Goal: Information Seeking & Learning: Check status

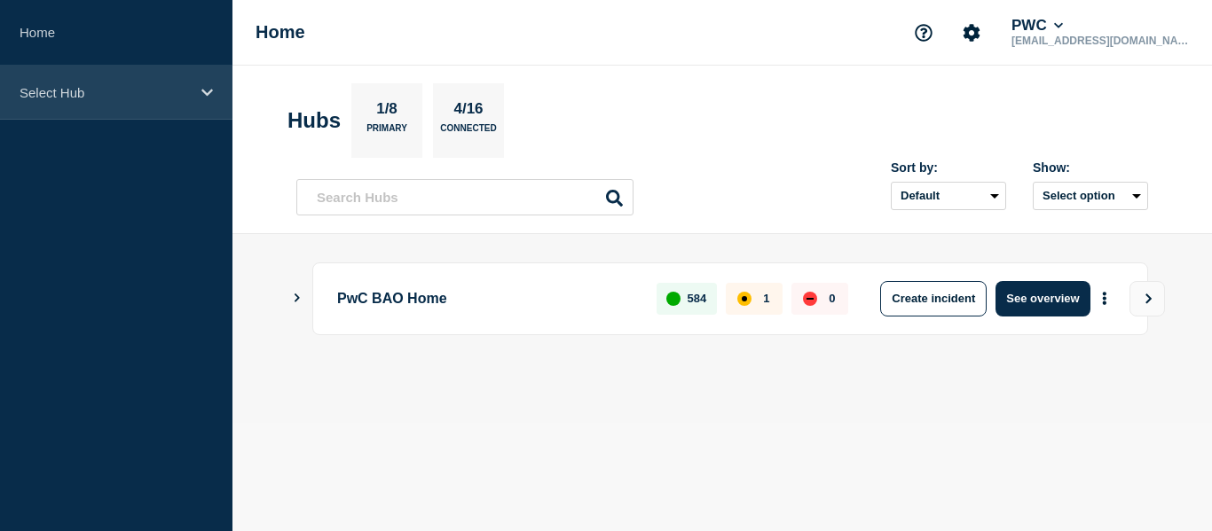
click at [41, 95] on p "Select Hub" at bounding box center [105, 92] width 170 height 15
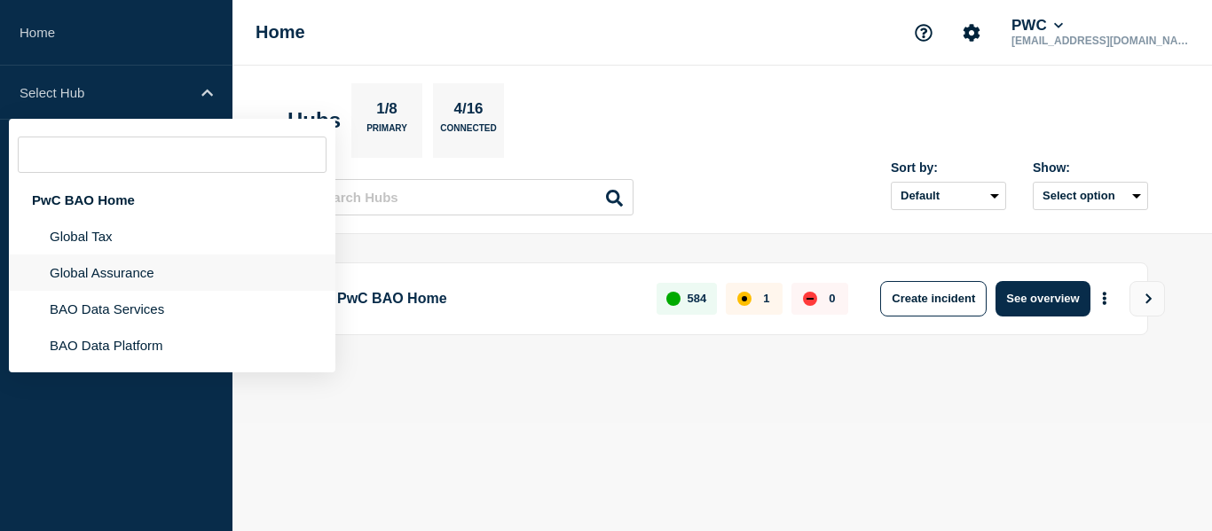
click at [86, 291] on li "Global Assurance" at bounding box center [172, 309] width 326 height 36
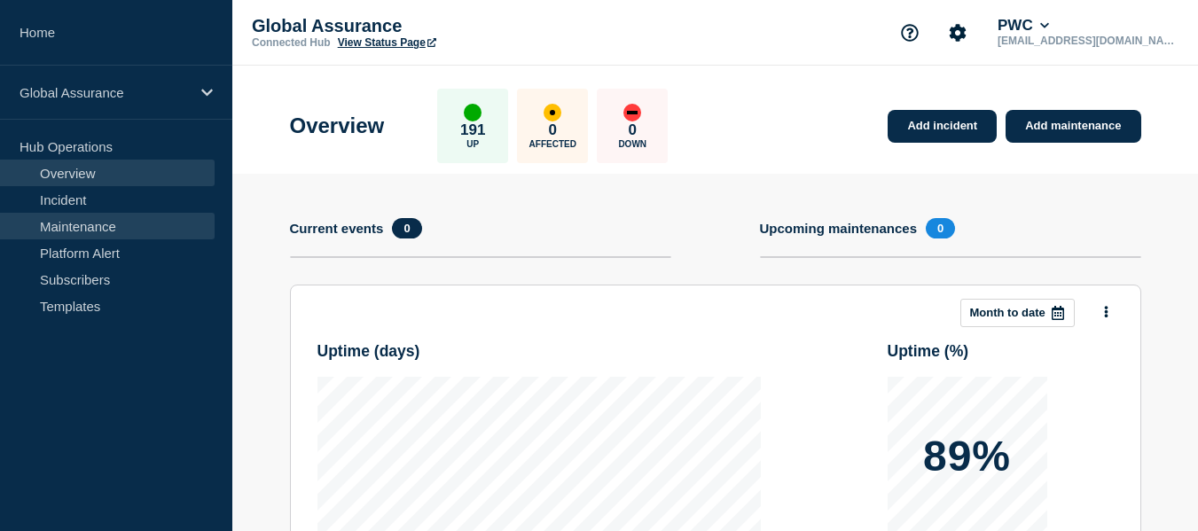
click at [74, 227] on link "Maintenance" at bounding box center [107, 226] width 215 height 27
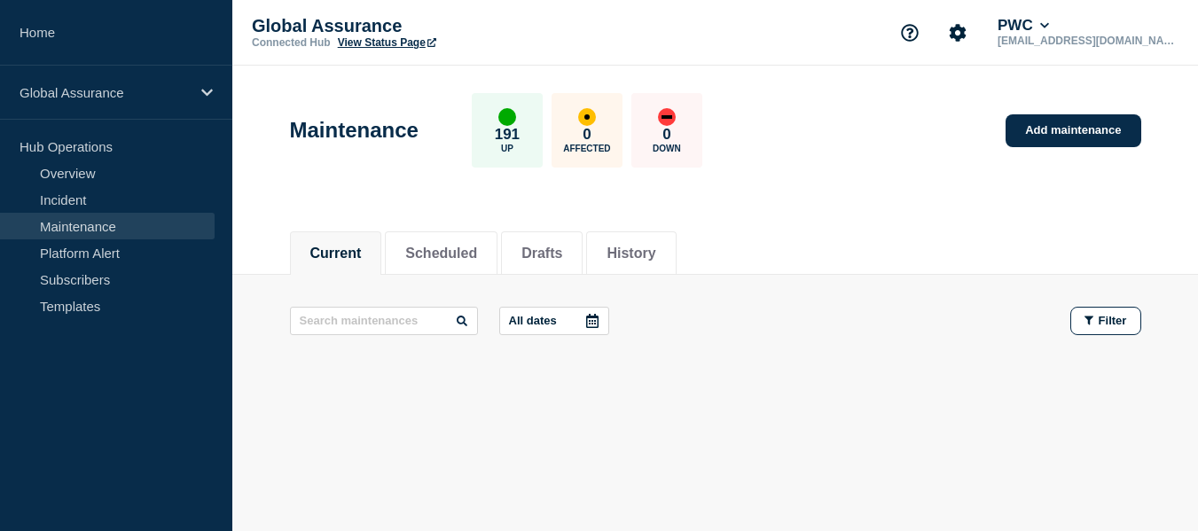
click at [788, 207] on header "Maintenance 191 Up 0 Affected 0 Down Add maintenance" at bounding box center [715, 140] width 966 height 148
click at [655, 258] on button "History" at bounding box center [631, 254] width 49 height 16
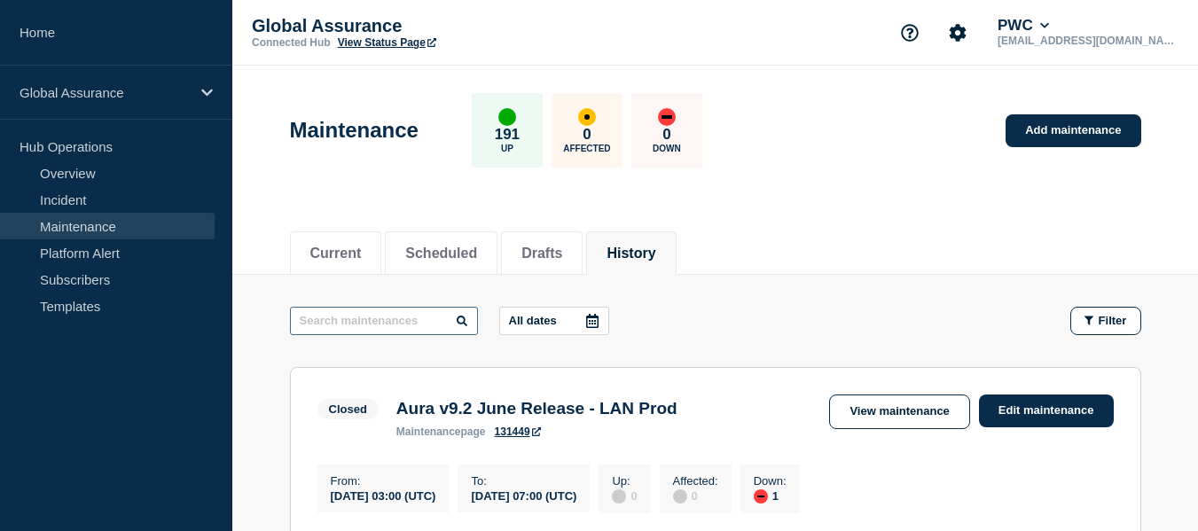
click at [405, 315] on input "text" at bounding box center [384, 321] width 188 height 28
type input "CAM"
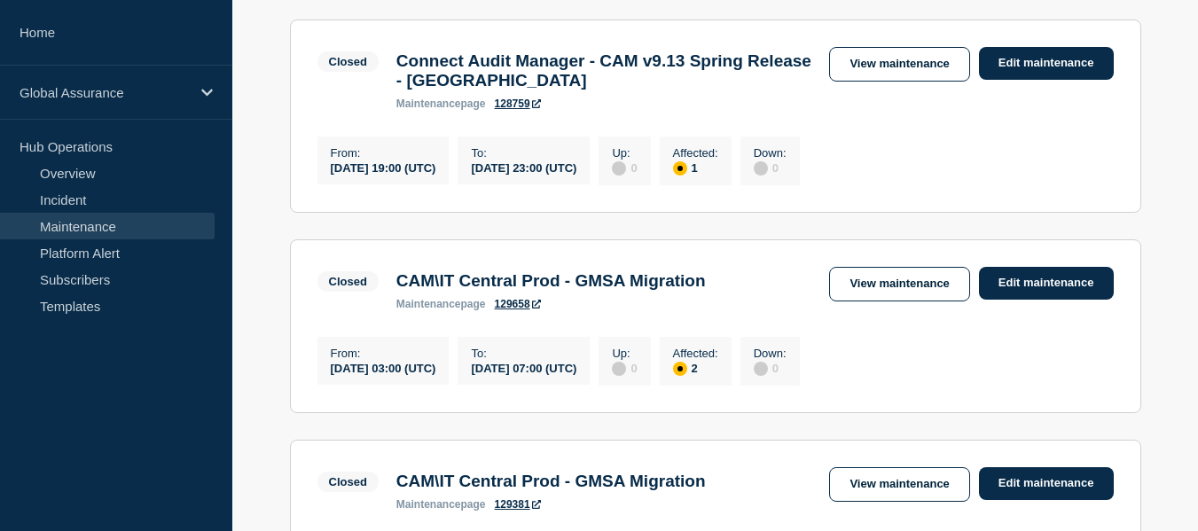
scroll to position [342, 0]
